Goal: Task Accomplishment & Management: Use online tool/utility

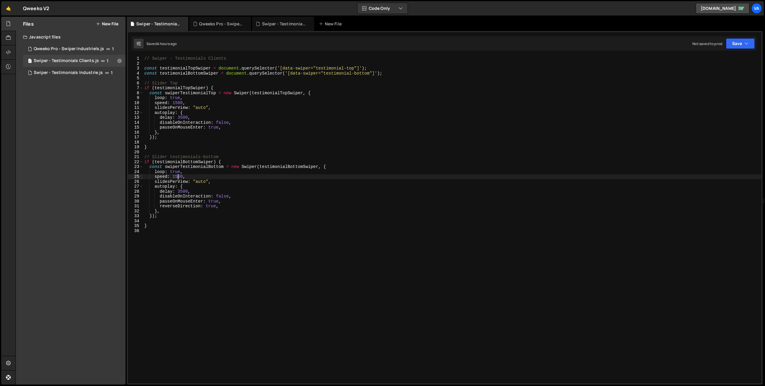
scroll to position [0, 2]
click at [111, 25] on button "New File" at bounding box center [107, 24] width 22 height 5
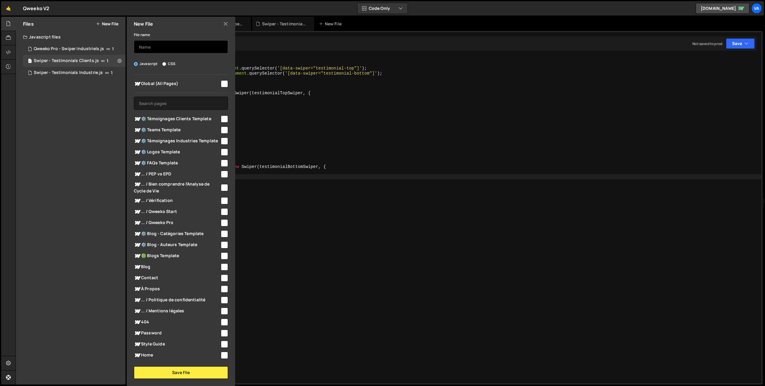
click at [151, 45] on input "text" at bounding box center [181, 46] width 94 height 13
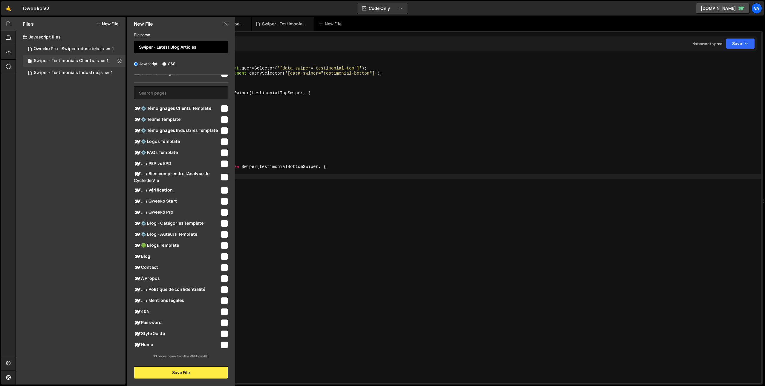
type input "Swiper - Latest Blog Articles"
click at [221, 346] on input "checkbox" at bounding box center [224, 345] width 7 height 7
checkbox input "true"
click at [178, 373] on button "Save File" at bounding box center [181, 373] width 94 height 13
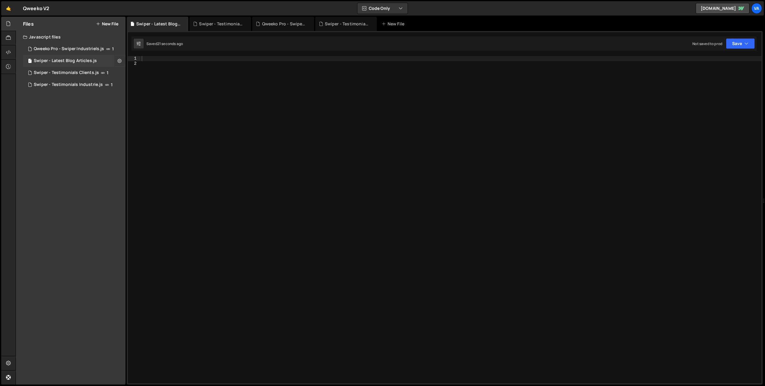
click at [119, 62] on icon at bounding box center [119, 61] width 4 height 6
click at [147, 85] on button "Edit External Scripts" at bounding box center [156, 85] width 59 height 12
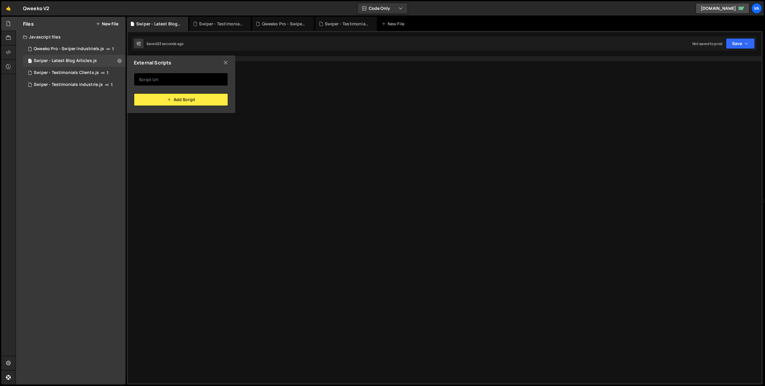
click at [182, 80] on input "text" at bounding box center [181, 79] width 94 height 13
paste input "[URL][DOMAIN_NAME]"
type input "[URL][DOMAIN_NAME]"
click at [191, 103] on button "Add Script" at bounding box center [181, 99] width 94 height 13
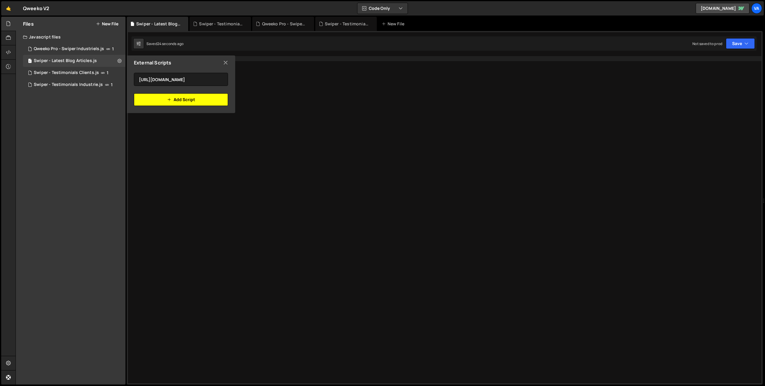
scroll to position [0, 0]
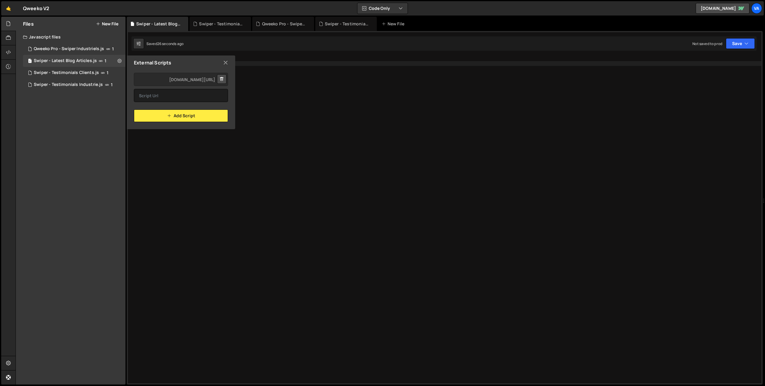
click at [263, 145] on div at bounding box center [450, 225] width 621 height 338
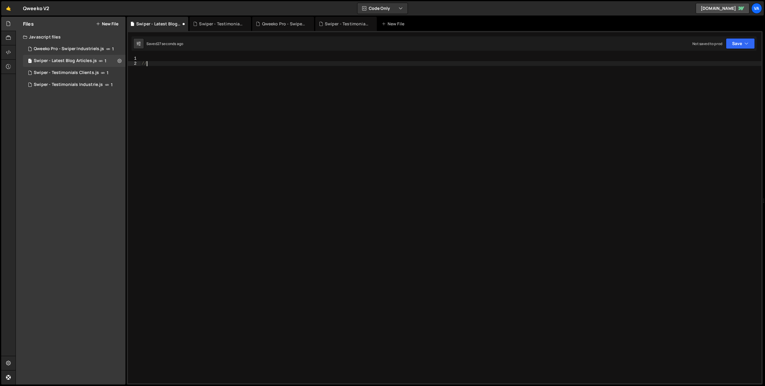
type textarea "//"
click at [93, 73] on div "Swiper - Testimonials Clients.js" at bounding box center [66, 72] width 65 height 5
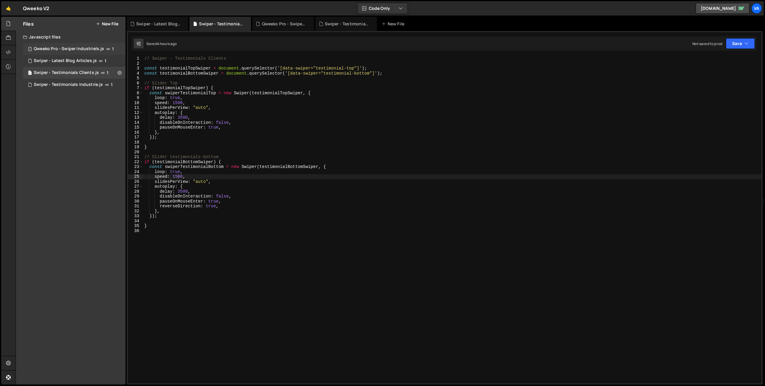
click at [94, 47] on div "Qweeko Pro - Swiper Industriels.js" at bounding box center [69, 48] width 70 height 5
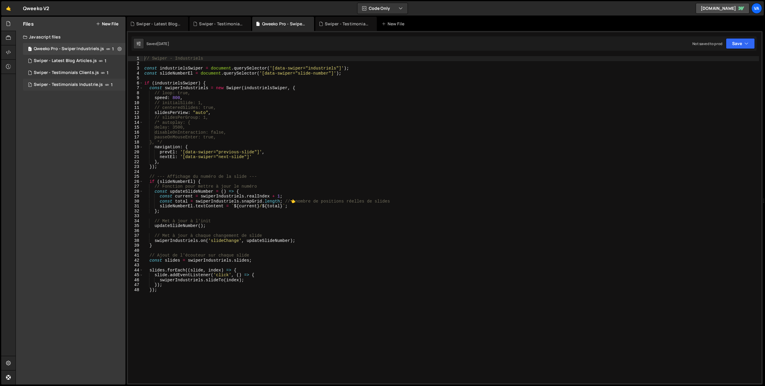
click at [74, 85] on div "Swiper - Testimonials Industrie.js" at bounding box center [68, 84] width 69 height 5
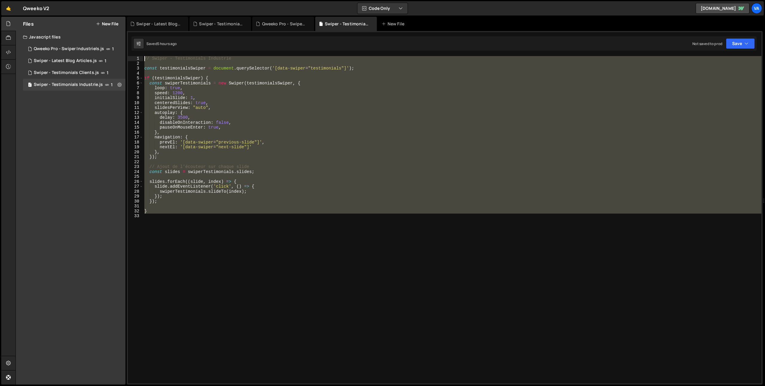
drag, startPoint x: 176, startPoint y: 246, endPoint x: 128, endPoint y: 45, distance: 207.2
click at [128, 45] on div "1 2 3 4 5 6 7 8 9 10 11 12 13 14 15 16 17 18 19 20 21 22 23 24 25 26 27 28 29 3…" at bounding box center [445, 208] width 636 height 354
type textarea "// Swiper - Testimonials Industrie"
click at [77, 60] on div "Swiper - Latest Blog Articles.js" at bounding box center [65, 60] width 63 height 5
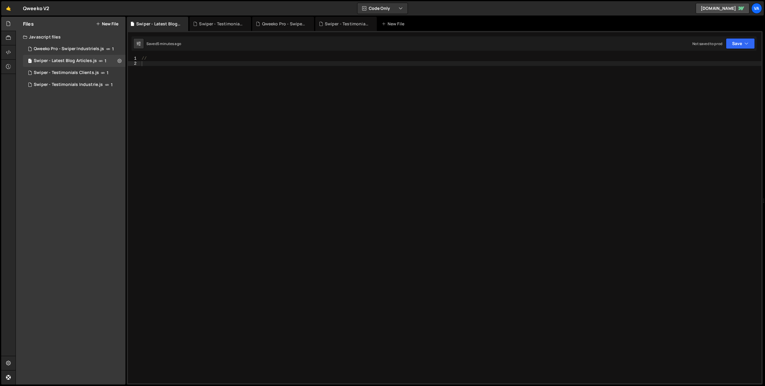
click at [161, 121] on div "//" at bounding box center [450, 225] width 621 height 338
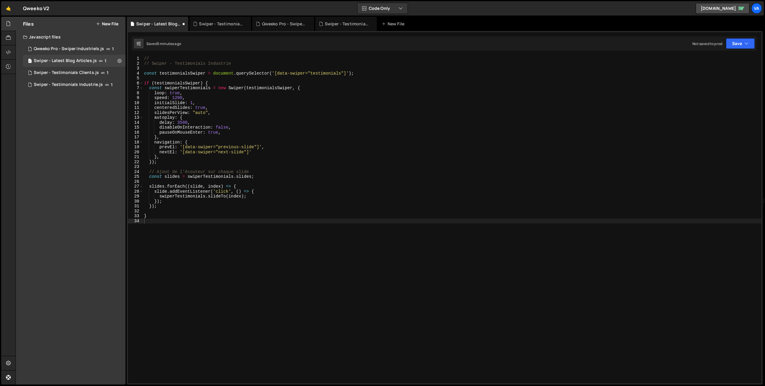
click at [159, 55] on div "// Swiper - Testimonials Industrie 1 2 3 4 5 6 7 8 9 10 11 12 13 14 15 16 17 18…" at bounding box center [445, 208] width 636 height 354
click at [158, 58] on div "// // Swiper - Testimonials Industrie const testimonialsSwiper = document . que…" at bounding box center [452, 225] width 618 height 338
type textarea "/"
click at [191, 65] on div "// Swiper - Testimonials Industrie const testimonialsSwiper = document . queryS…" at bounding box center [452, 225] width 618 height 338
click at [185, 63] on div "// Swiper - Testimonials Industrie const testimonialsSwiper = document . queryS…" at bounding box center [452, 225] width 618 height 338
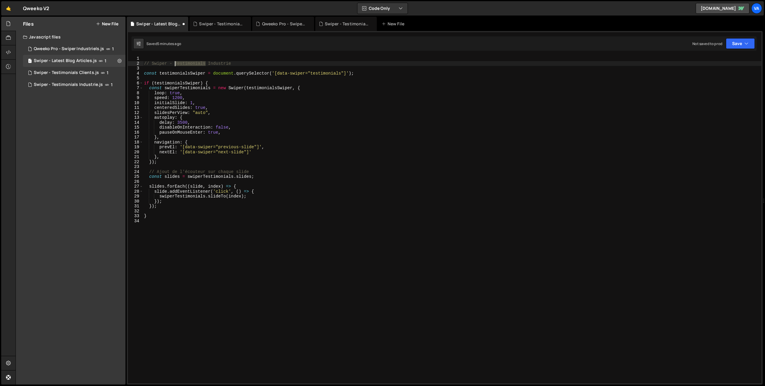
click at [185, 63] on div "// Swiper - Testimonials Industrie const testimonialsSwiper = document . queryS…" at bounding box center [452, 225] width 618 height 338
click at [225, 65] on div "// Swiper - Testimonials Industrie const testimonialsSwiper = document . queryS…" at bounding box center [452, 225] width 618 height 338
drag, startPoint x: 231, startPoint y: 63, endPoint x: 175, endPoint y: 62, distance: 55.9
click at [175, 62] on div "// Swiper - Testimonials Industrie const testimonialsSwiper = document . queryS…" at bounding box center [452, 225] width 618 height 338
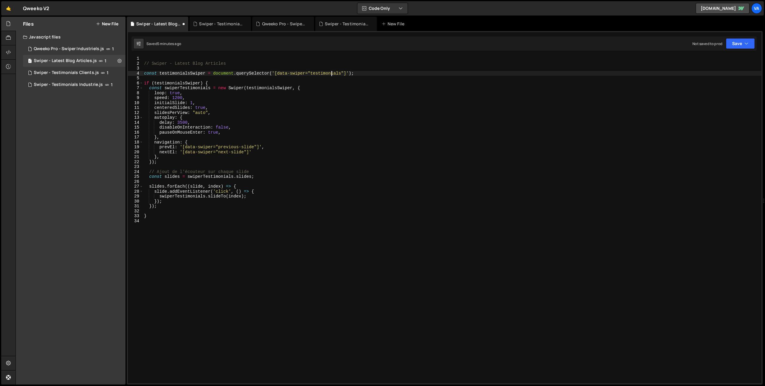
click at [331, 74] on div "// Swiper - Latest Blog Articles const testimonialsSwiper = document . querySel…" at bounding box center [452, 225] width 618 height 338
click at [179, 74] on div "// Swiper - Latest Blog Articles const testimonialsSwiper = document . querySel…" at bounding box center [452, 225] width 618 height 338
drag, startPoint x: 189, startPoint y: 74, endPoint x: 159, endPoint y: 73, distance: 30.2
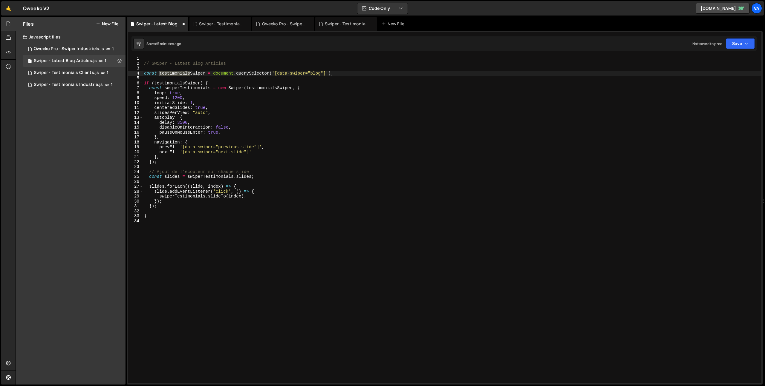
click at [159, 73] on div "// Swiper - Latest Blog Articles const testimonialsSwiper = document . querySel…" at bounding box center [452, 225] width 618 height 338
click at [168, 73] on div "// Swiper - Latest Blog Articles const blogSwiper = document . querySelector ( …" at bounding box center [452, 225] width 618 height 338
click at [170, 83] on div "// Swiper - Latest Blog Articles const blogSwiper = document . querySelector ( …" at bounding box center [452, 225] width 618 height 338
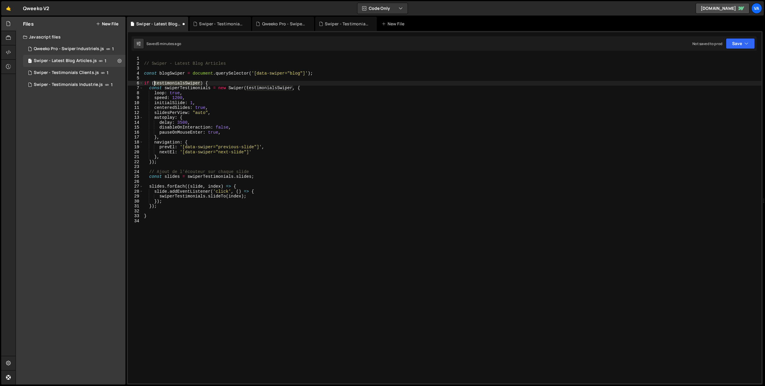
click at [170, 83] on div "// Swiper - Latest Blog Articles const blogSwiper = document . querySelector ( …" at bounding box center [452, 225] width 618 height 338
paste textarea "blog"
click at [264, 88] on div "// Swiper - Latest Blog Articles const blogSwiper = document . querySelector ( …" at bounding box center [452, 225] width 618 height 338
paste textarea "blogSwiper"
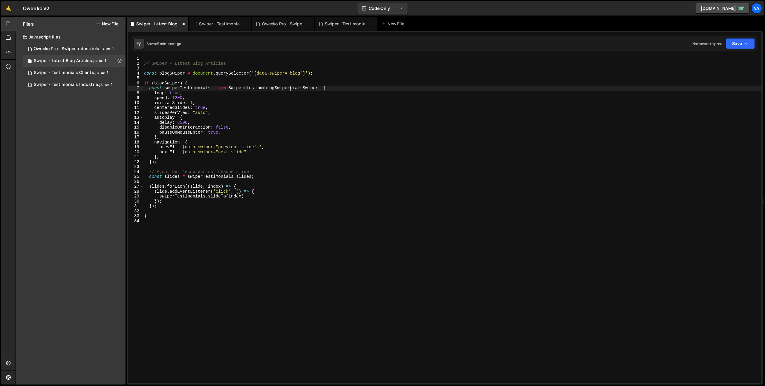
click at [192, 89] on div "// Swiper - Latest Blog Articles const blogSwiper = document . querySelector ( …" at bounding box center [452, 225] width 618 height 338
drag, startPoint x: 210, startPoint y: 88, endPoint x: 180, endPoint y: 88, distance: 29.9
click at [180, 88] on div "// Swiper - Latest Blog Articles const blogSwiper = document . querySelector ( …" at bounding box center [452, 225] width 618 height 338
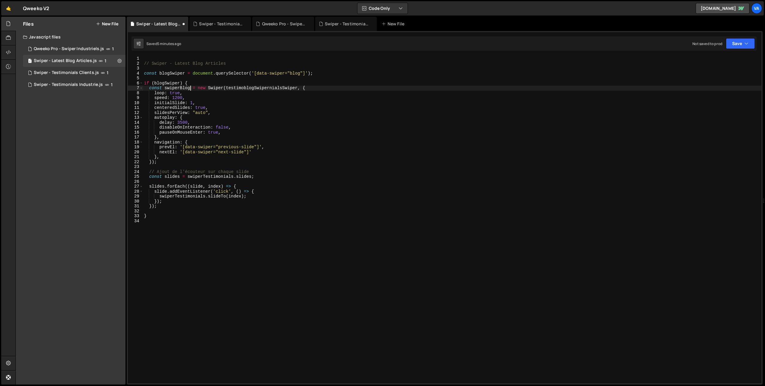
click at [180, 88] on div "// Swiper - Latest Blog Articles const blogSwiper = document . querySelector ( …" at bounding box center [452, 225] width 618 height 338
click at [204, 178] on div "// Swiper - Latest Blog Articles const blogSwiper = document . querySelector ( …" at bounding box center [452, 225] width 618 height 338
paste textarea "Blog"
click at [170, 197] on div "// Swiper - Latest Blog Articles const blogSwiper = document . querySelector ( …" at bounding box center [452, 225] width 618 height 338
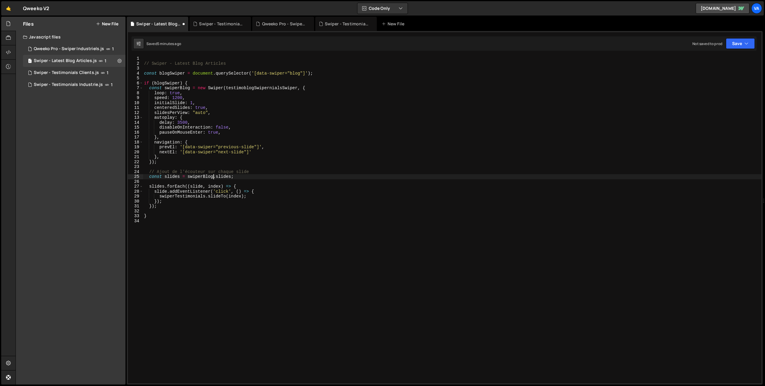
click at [170, 197] on div "// Swiper - Latest Blog Articles const blogSwiper = document . querySelector ( …" at bounding box center [452, 225] width 618 height 338
paste textarea "Blog"
click at [271, 197] on div "// Swiper - Latest Blog Articles const blogSwiper = document . querySelector ( …" at bounding box center [452, 225] width 618 height 338
click at [156, 108] on div "// Swiper - Latest Blog Articles const blogSwiper = document . querySelector ( …" at bounding box center [452, 225] width 618 height 338
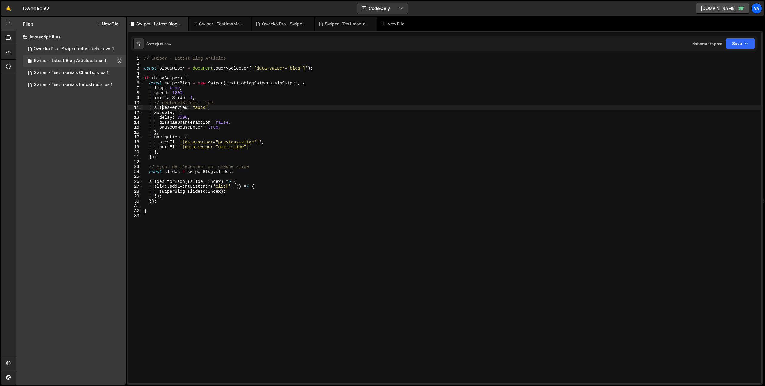
type textarea "slidesPerView: "auto","
click at [84, 84] on div "Swiper - Testimonials Industrie.js" at bounding box center [68, 84] width 69 height 5
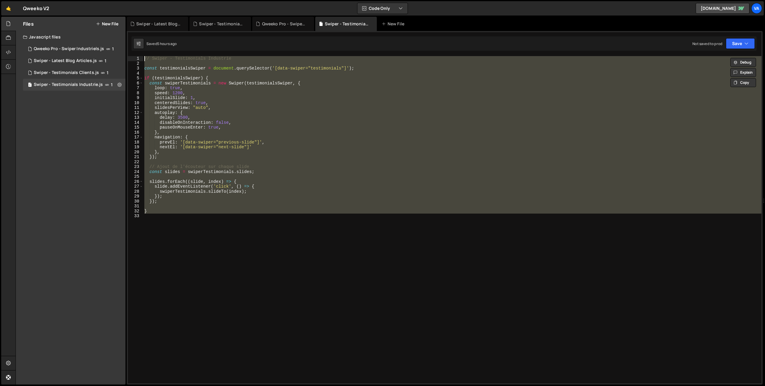
click at [193, 88] on div "// Swiper - Testimonials Industrie const testimonialsSwiper = document . queryS…" at bounding box center [452, 220] width 618 height 328
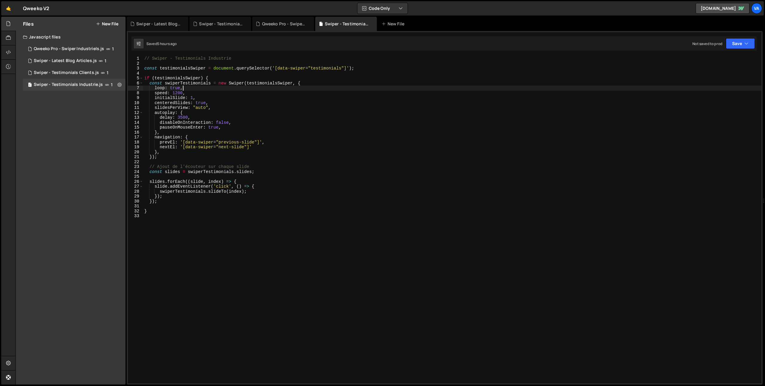
click at [248, 96] on div "// Swiper - Testimonials Industrie const testimonialsSwiper = document . queryS…" at bounding box center [452, 225] width 618 height 338
click at [286, 133] on div "// Swiper - Testimonials Industrie const testimonialsSwiper = document . queryS…" at bounding box center [452, 225] width 618 height 338
click at [733, 47] on button "Save" at bounding box center [739, 43] width 29 height 11
click at [716, 62] on div "Saved 5 hours ago" at bounding box center [720, 64] width 62 height 7
click at [739, 45] on button "Save" at bounding box center [739, 43] width 29 height 11
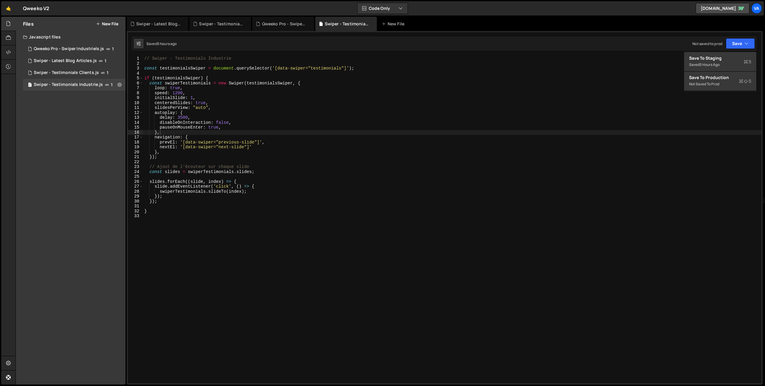
click at [392, 201] on div "// Swiper - Testimonials Industrie const testimonialsSwiper = document . queryS…" at bounding box center [452, 225] width 618 height 338
click at [354, 210] on div "// Swiper - Testimonials Industrie const testimonialsSwiper = document . queryS…" at bounding box center [452, 225] width 618 height 338
type textarea "}"
click at [76, 48] on div "Qweeko Pro - Swiper Industriels.js" at bounding box center [69, 48] width 70 height 5
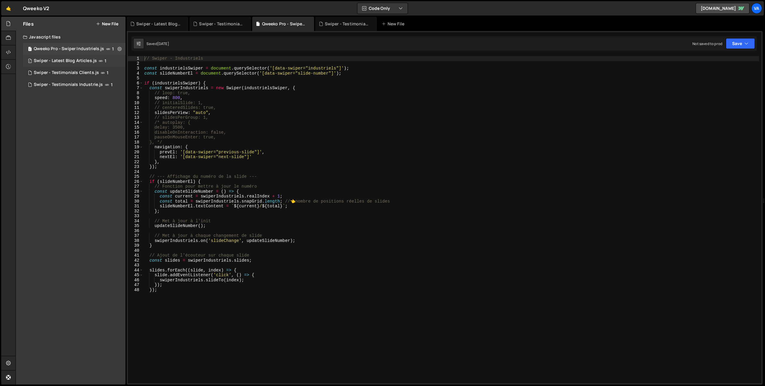
click at [88, 60] on div "Swiper - Latest Blog Articles.js" at bounding box center [65, 60] width 63 height 5
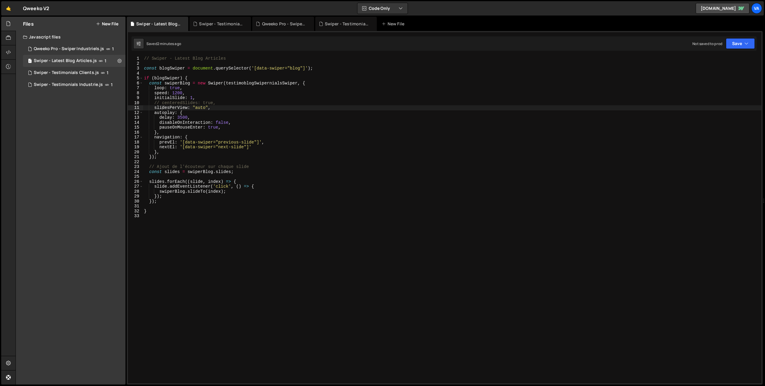
click at [270, 85] on div "// Swiper - Latest Blog Articles const blogSwiper = document . querySelector ( …" at bounding box center [452, 225] width 618 height 338
click at [172, 68] on div "// Swiper - Latest Blog Articles const blogSwiper = document . querySelector ( …" at bounding box center [452, 225] width 618 height 338
click at [249, 85] on div "// Swiper - Latest Blog Articles const blogSwiper = document . querySelector ( …" at bounding box center [452, 225] width 618 height 338
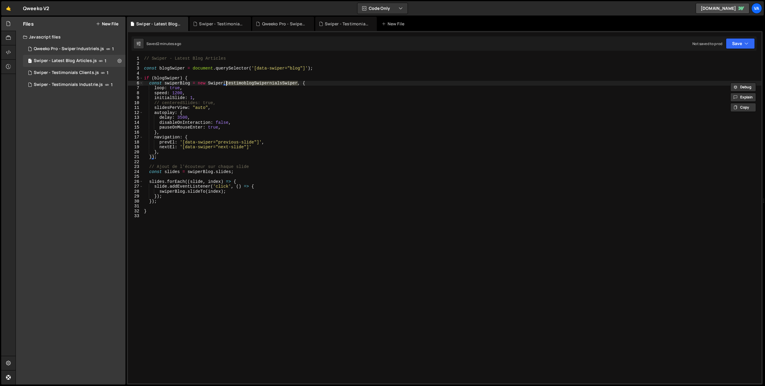
paste textarea "blog"
click at [177, 94] on div "// Swiper - Latest Blog Articles const blogSwiper = document . querySelector ( …" at bounding box center [452, 225] width 618 height 338
click at [163, 104] on div "// Swiper - Latest Blog Articles const blogSwiper = document . querySelector ( …" at bounding box center [452, 225] width 618 height 338
click at [155, 88] on div "// Swiper - Latest Blog Articles const blogSwiper = document . querySelector ( …" at bounding box center [452, 225] width 618 height 338
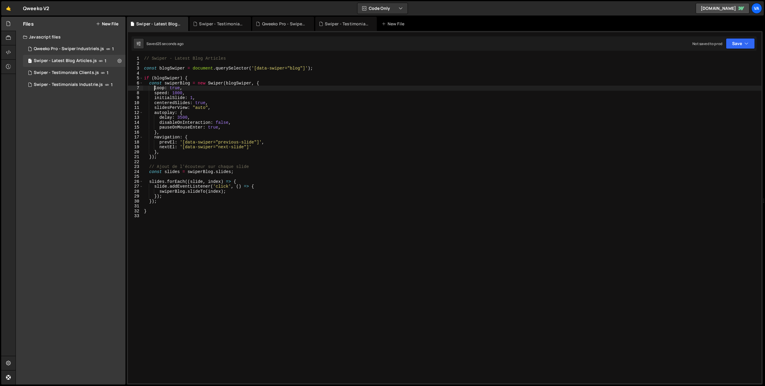
scroll to position [0, 1]
drag, startPoint x: 191, startPoint y: 97, endPoint x: 208, endPoint y: 131, distance: 37.5
click at [191, 97] on div "// Swiper - Latest Blog Articles const blogSwiper = document . querySelector ( …" at bounding box center [452, 225] width 618 height 338
type textarea "initialSlide: 2,"
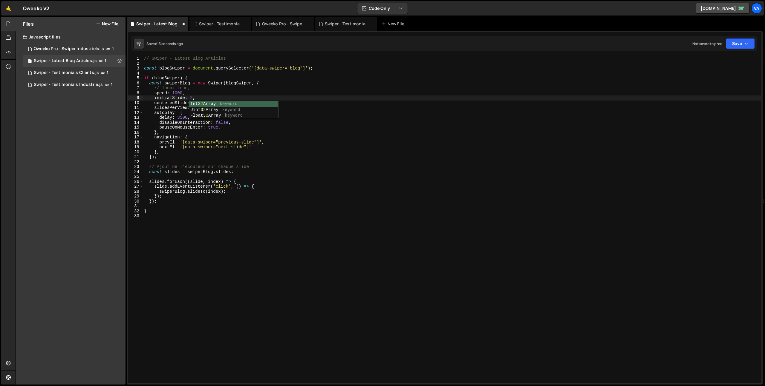
click at [294, 177] on div "// Swiper - Latest Blog Articles const blogSwiper = document . querySelector ( …" at bounding box center [452, 225] width 618 height 338
click at [150, 168] on div "// Swiper - Latest Blog Articles const blogSwiper = document . querySelector ( …" at bounding box center [452, 225] width 618 height 338
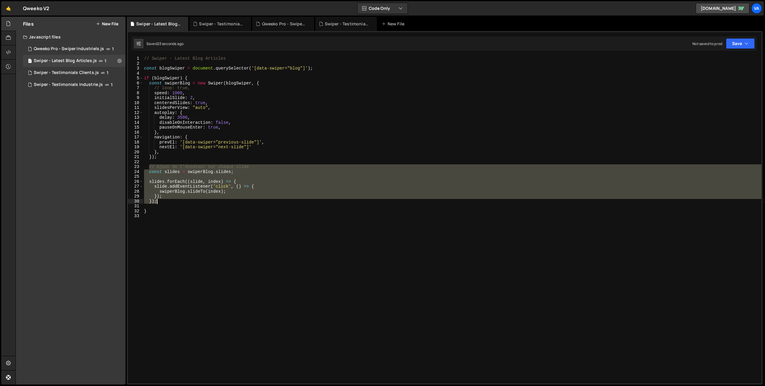
drag, startPoint x: 174, startPoint y: 169, endPoint x: 184, endPoint y: 202, distance: 33.9
click at [184, 202] on div "// Swiper - Latest Blog Articles const blogSwiper = document . querySelector ( …" at bounding box center [452, 225] width 618 height 338
type textarea "}); });"
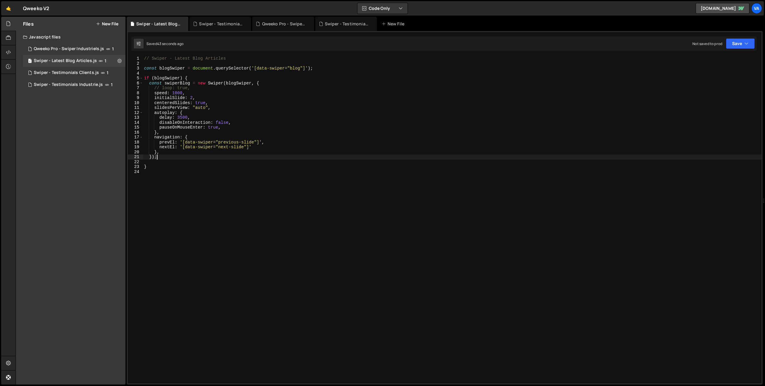
click at [218, 143] on div "// Swiper - Latest Blog Articles const blogSwiper = document . querySelector ( …" at bounding box center [452, 225] width 618 height 338
click at [218, 149] on div "// Swiper - Latest Blog Articles const blogSwiper = document . querySelector ( …" at bounding box center [452, 225] width 618 height 338
type textarea "nextEl: '[data-swiper="blog-next-slide"]'"
click at [246, 192] on div "// Swiper - Latest Blog Articles const blogSwiper = document . querySelector ( …" at bounding box center [452, 225] width 618 height 338
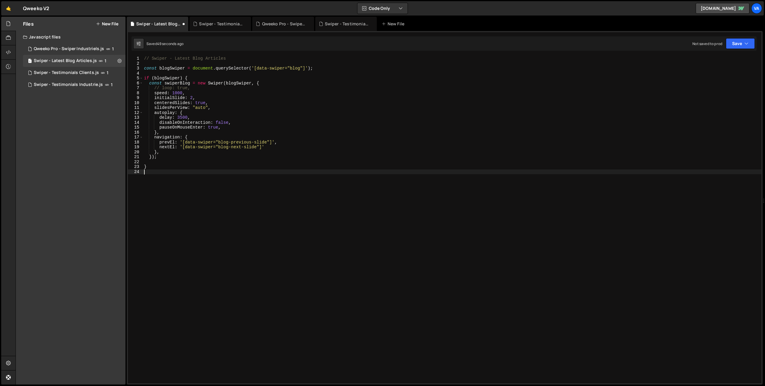
scroll to position [0, 0]
click at [75, 83] on div "Swiper - Testimonials Industrie.js" at bounding box center [68, 84] width 69 height 5
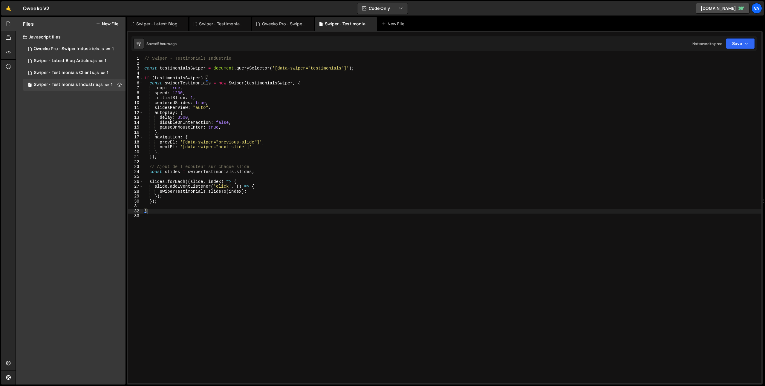
click at [177, 93] on div "// Swiper - Testimonials Industrie const testimonialsSwiper = document . queryS…" at bounding box center [452, 225] width 618 height 338
click at [155, 88] on div "// Swiper - Testimonials Industrie const testimonialsSwiper = document . queryS…" at bounding box center [452, 225] width 618 height 338
type textarea "// loop: true,"
